Goal: Find specific page/section: Find specific page/section

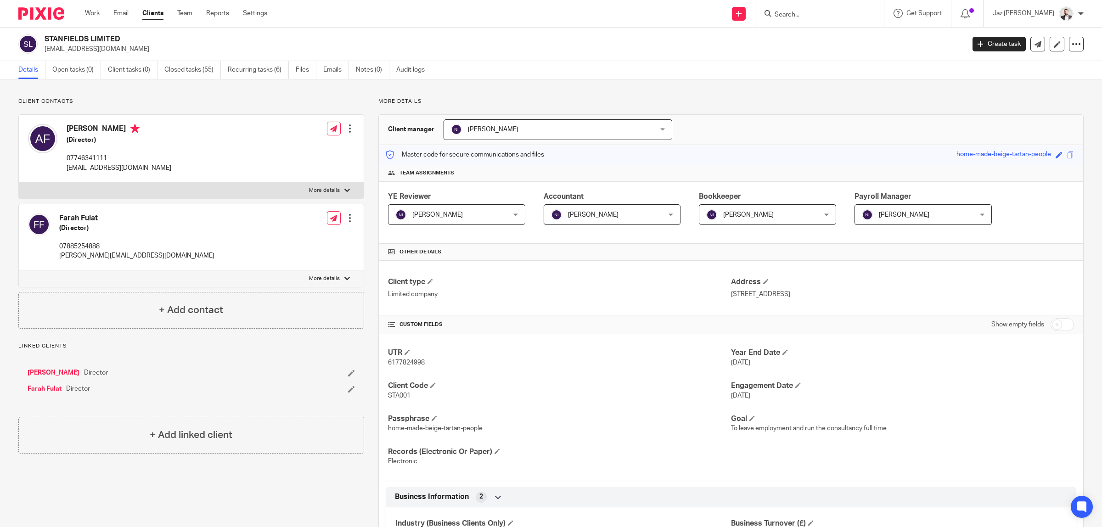
click at [845, 13] on input "Search" at bounding box center [814, 15] width 83 height 8
type input "menphys"
click at [829, 43] on link at bounding box center [883, 43] width 223 height 28
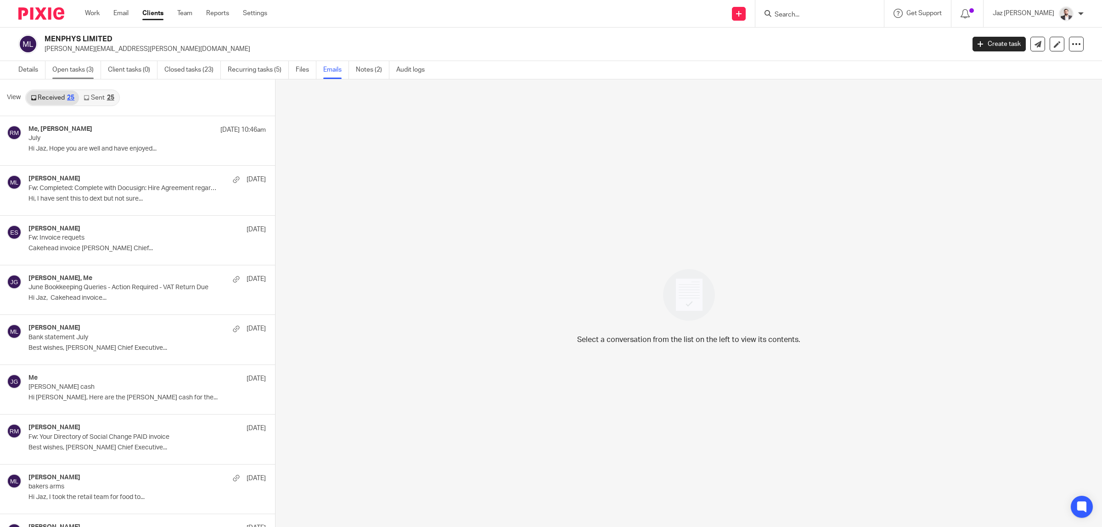
click at [73, 74] on link "Open tasks (3)" at bounding box center [76, 70] width 49 height 18
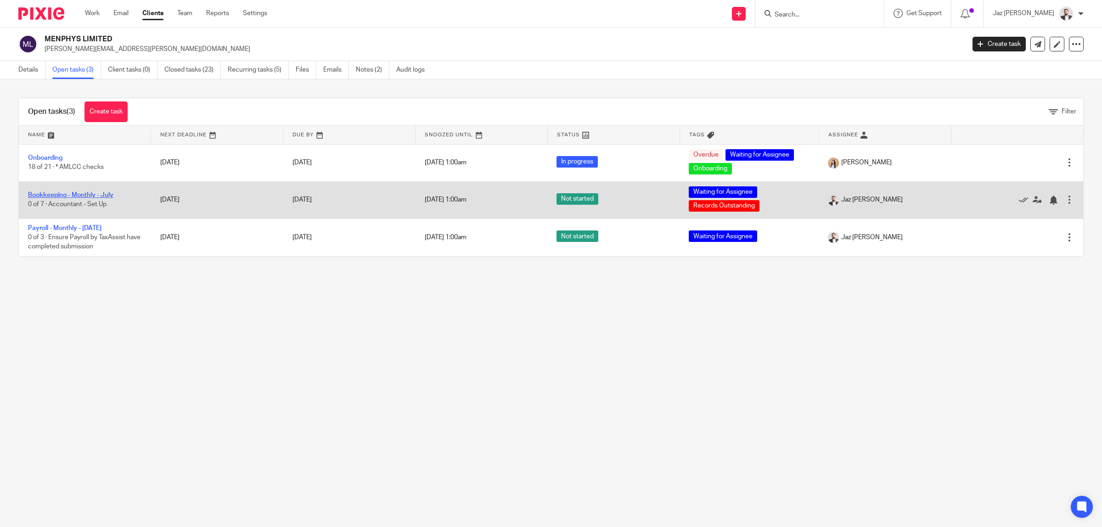
click at [92, 195] on link "Bookkeeping - Monthly - July" at bounding box center [70, 195] width 85 height 6
